Goal: Transaction & Acquisition: Purchase product/service

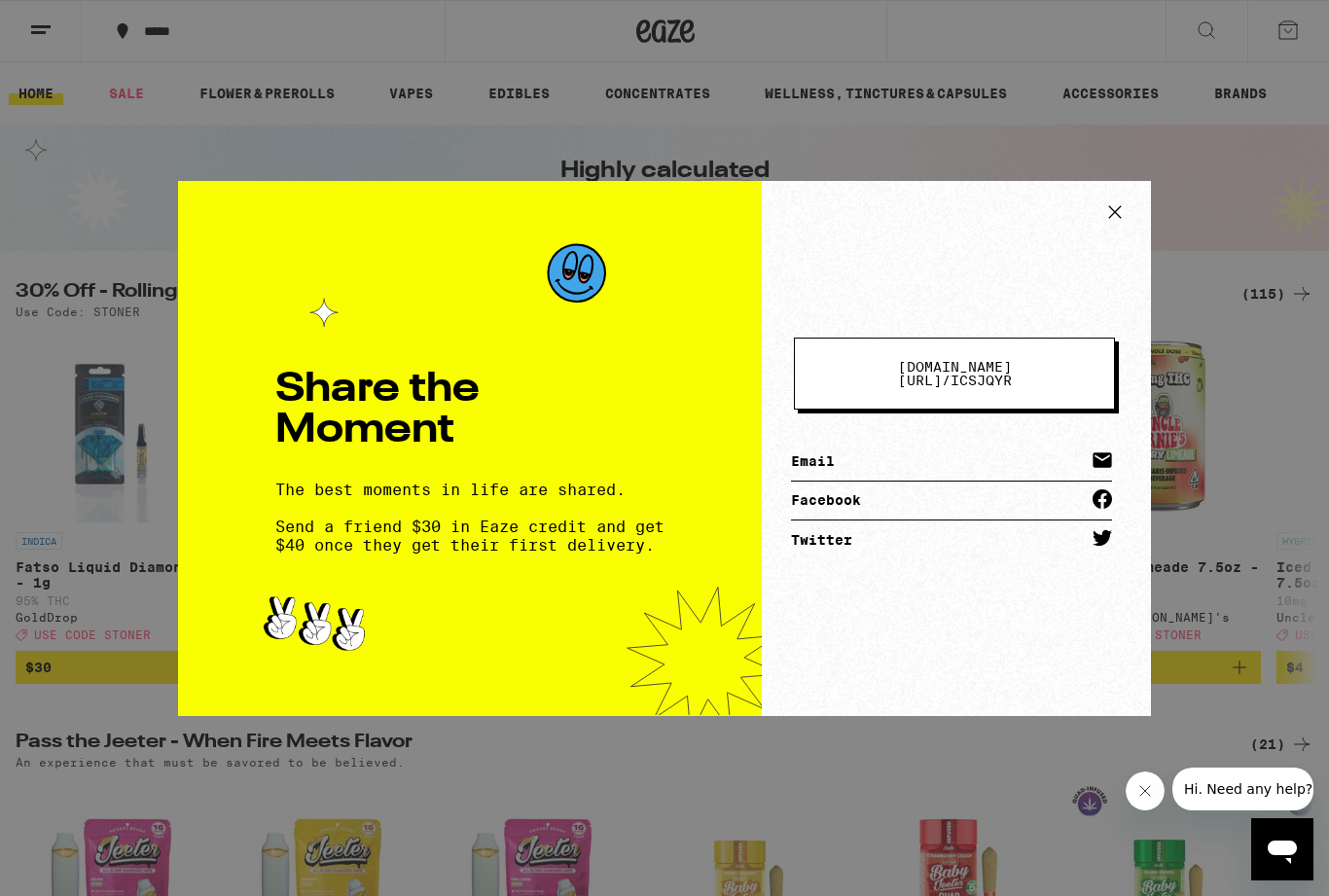
click at [1110, 213] on icon at bounding box center [1115, 212] width 12 height 12
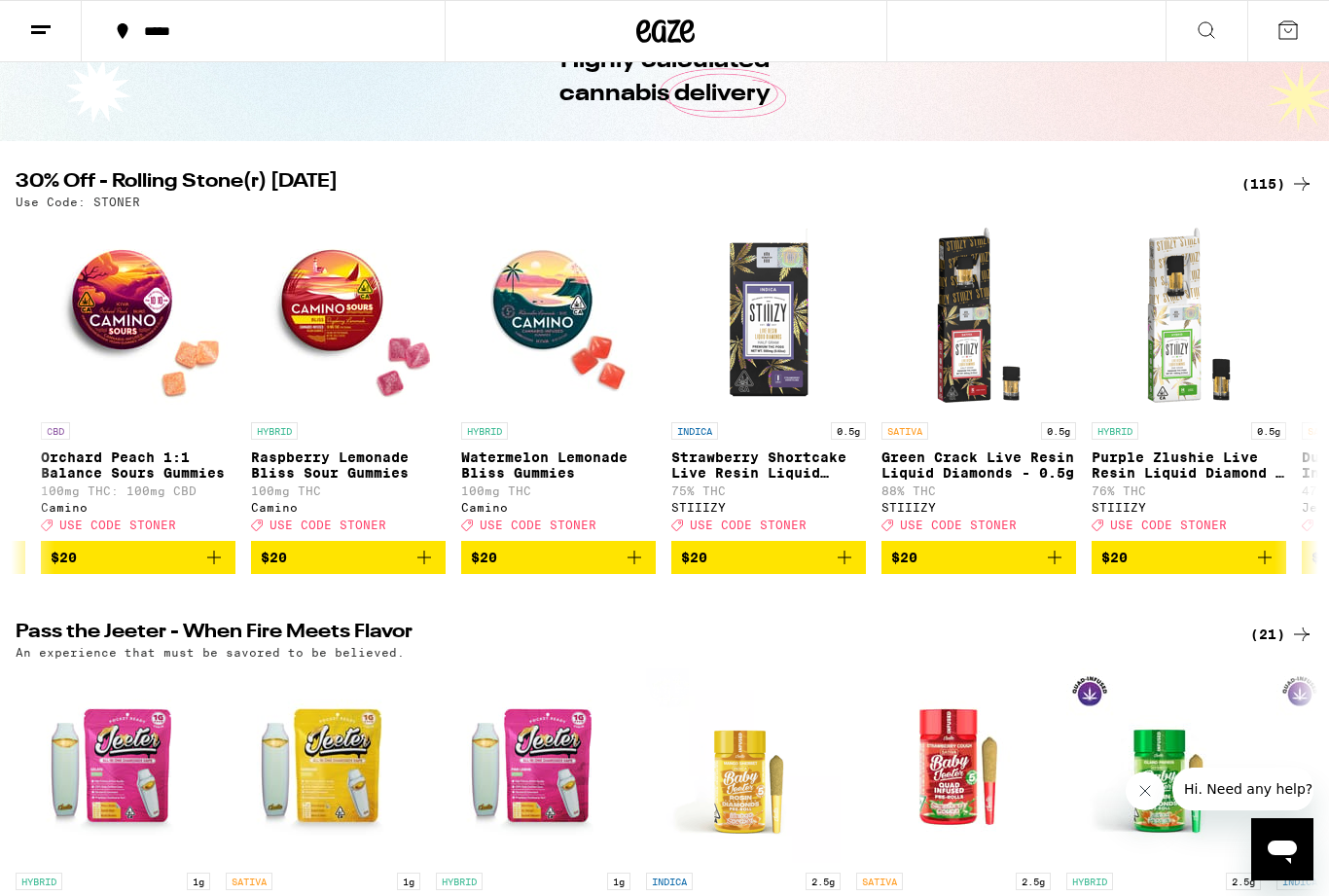
scroll to position [0, 10485]
